Goal: Information Seeking & Learning: Find specific fact

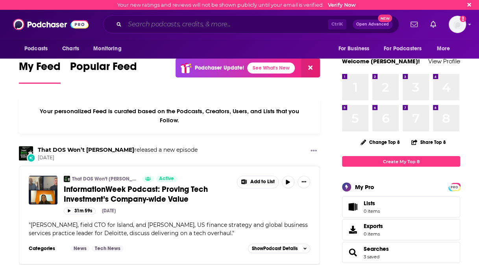
click at [208, 23] on input "Search podcasts, credits, & more..." at bounding box center [226, 24] width 203 height 13
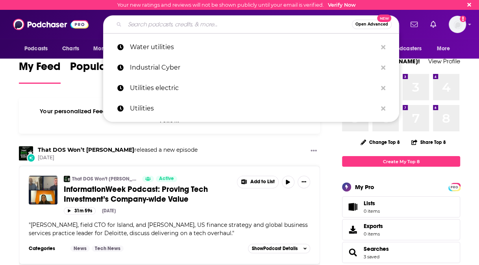
click at [208, 23] on input "Search podcasts, credits, & more..." at bounding box center [238, 24] width 227 height 13
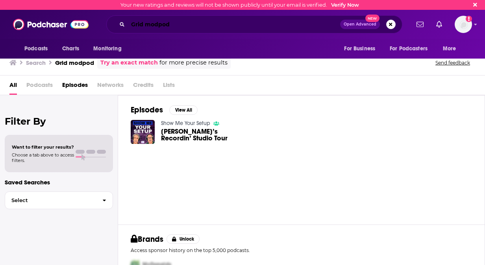
click at [157, 24] on input "Grid modpod" at bounding box center [234, 24] width 212 height 13
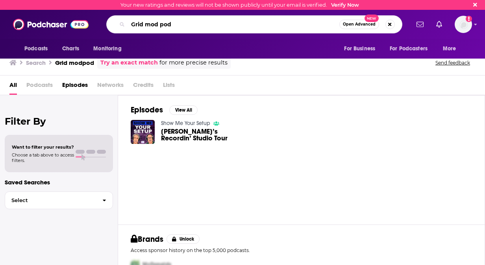
type input "Grid mod pod"
drag, startPoint x: 251, startPoint y: 23, endPoint x: 67, endPoint y: -21, distance: 188.8
click at [67, 0] on html "Your new ratings and reviews will not be shown publicly until your email is ver…" at bounding box center [242, 132] width 485 height 265
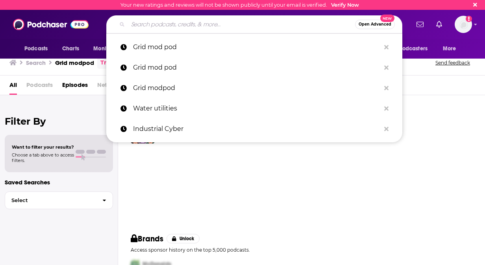
paste input "The Grid Mod Pod"
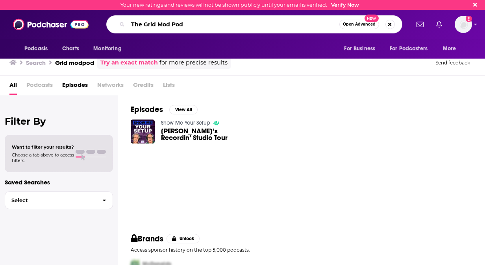
type input "The Grid Mod Pod"
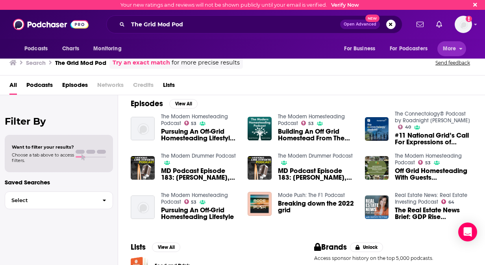
scroll to position [114, 0]
